Goal: Task Accomplishment & Management: Manage account settings

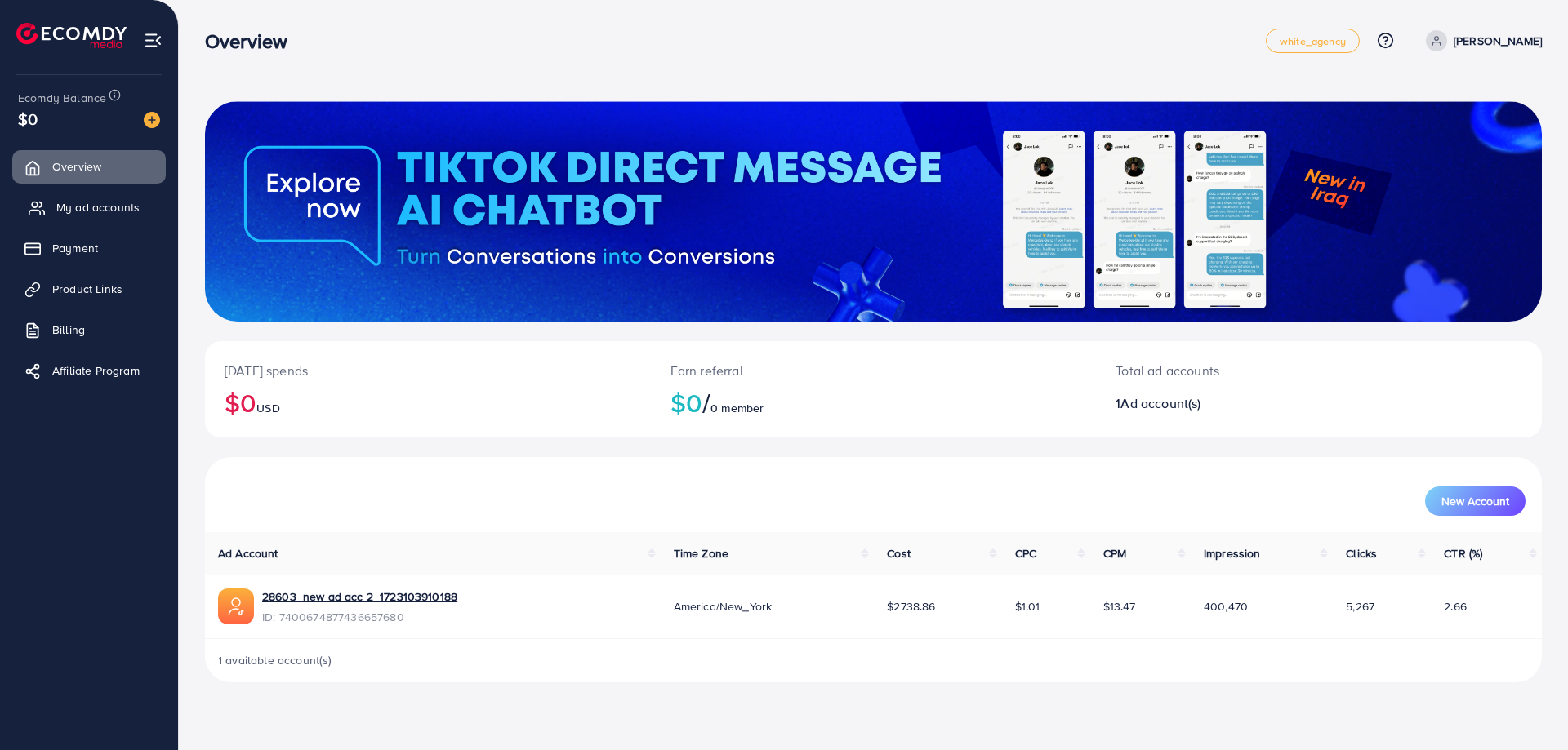
click at [123, 200] on span "My ad accounts" at bounding box center [97, 207] width 83 height 17
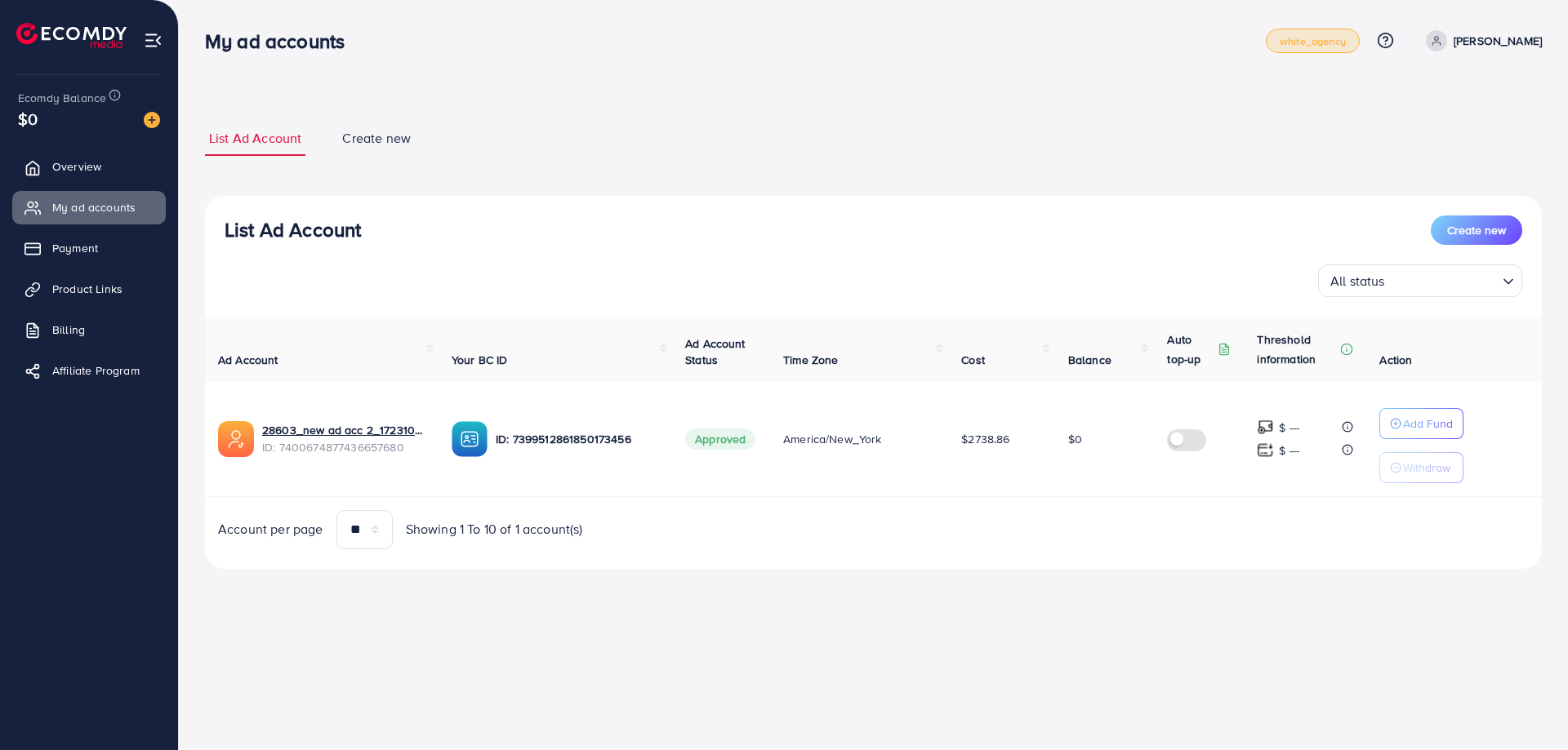
click at [1307, 43] on span "white_agency" at bounding box center [1313, 41] width 67 height 11
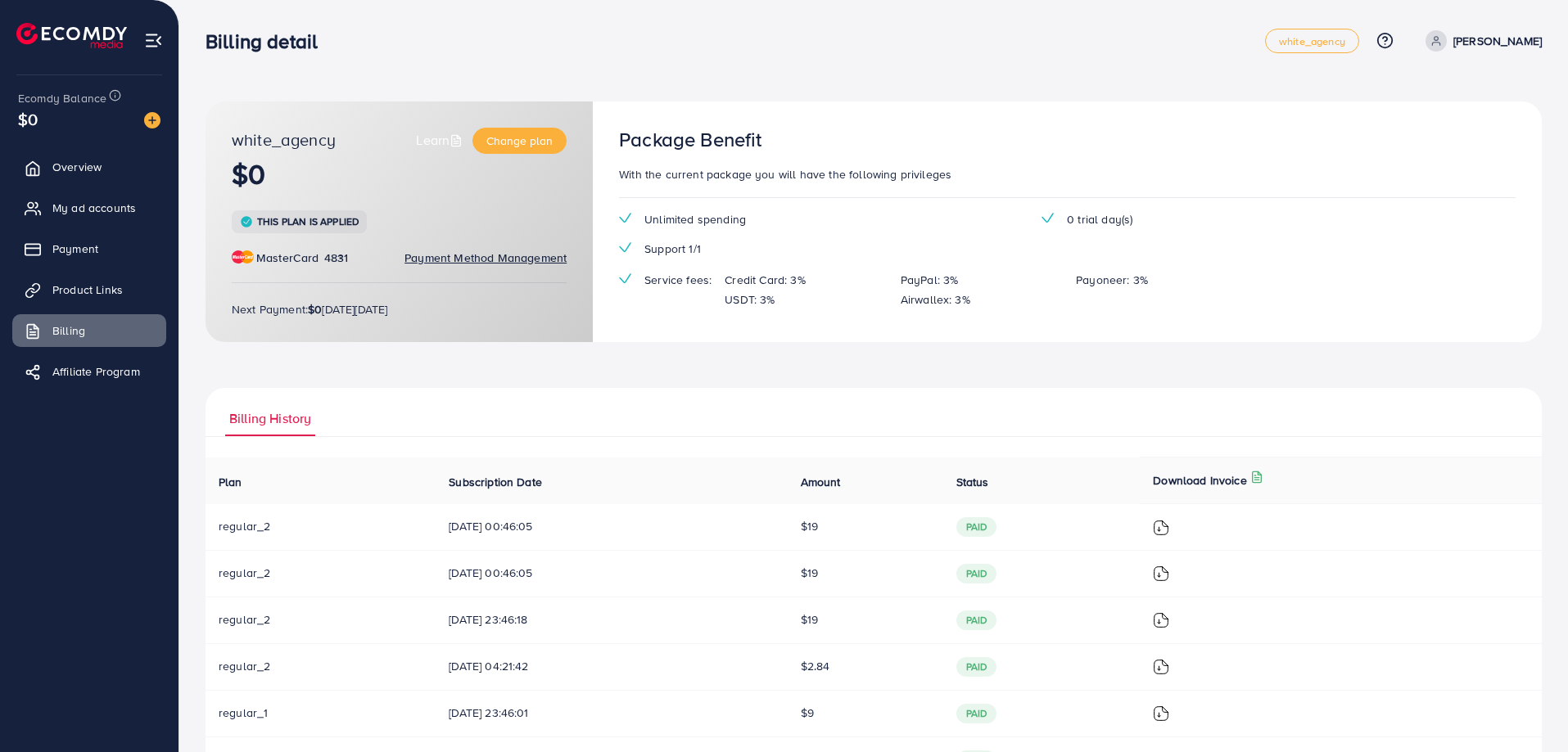
drag, startPoint x: 521, startPoint y: 272, endPoint x: 529, endPoint y: 274, distance: 8.2
